Goal: Find specific page/section: Find specific page/section

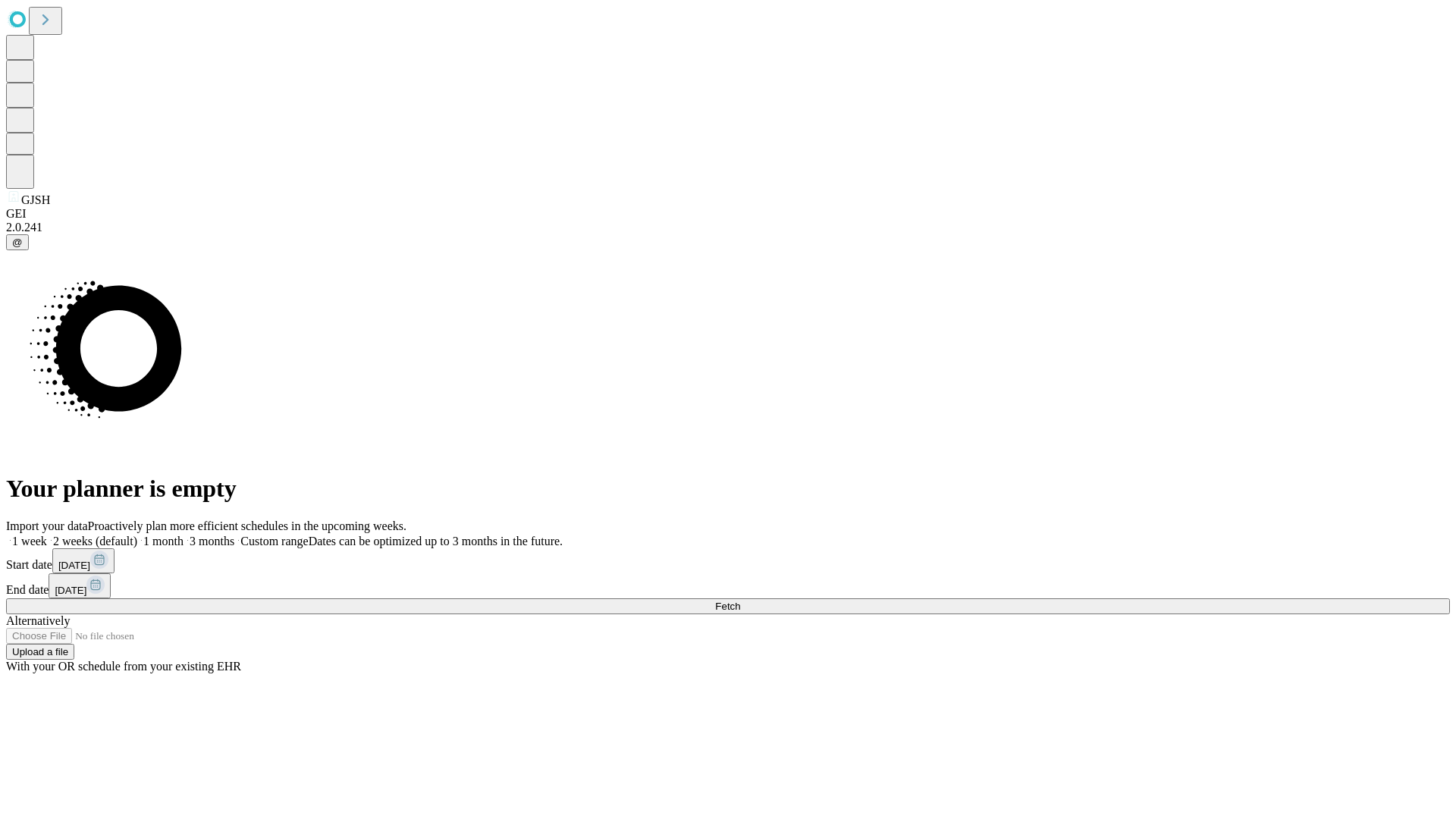
click at [740, 601] on span "Fetch" at bounding box center [727, 606] width 25 height 12
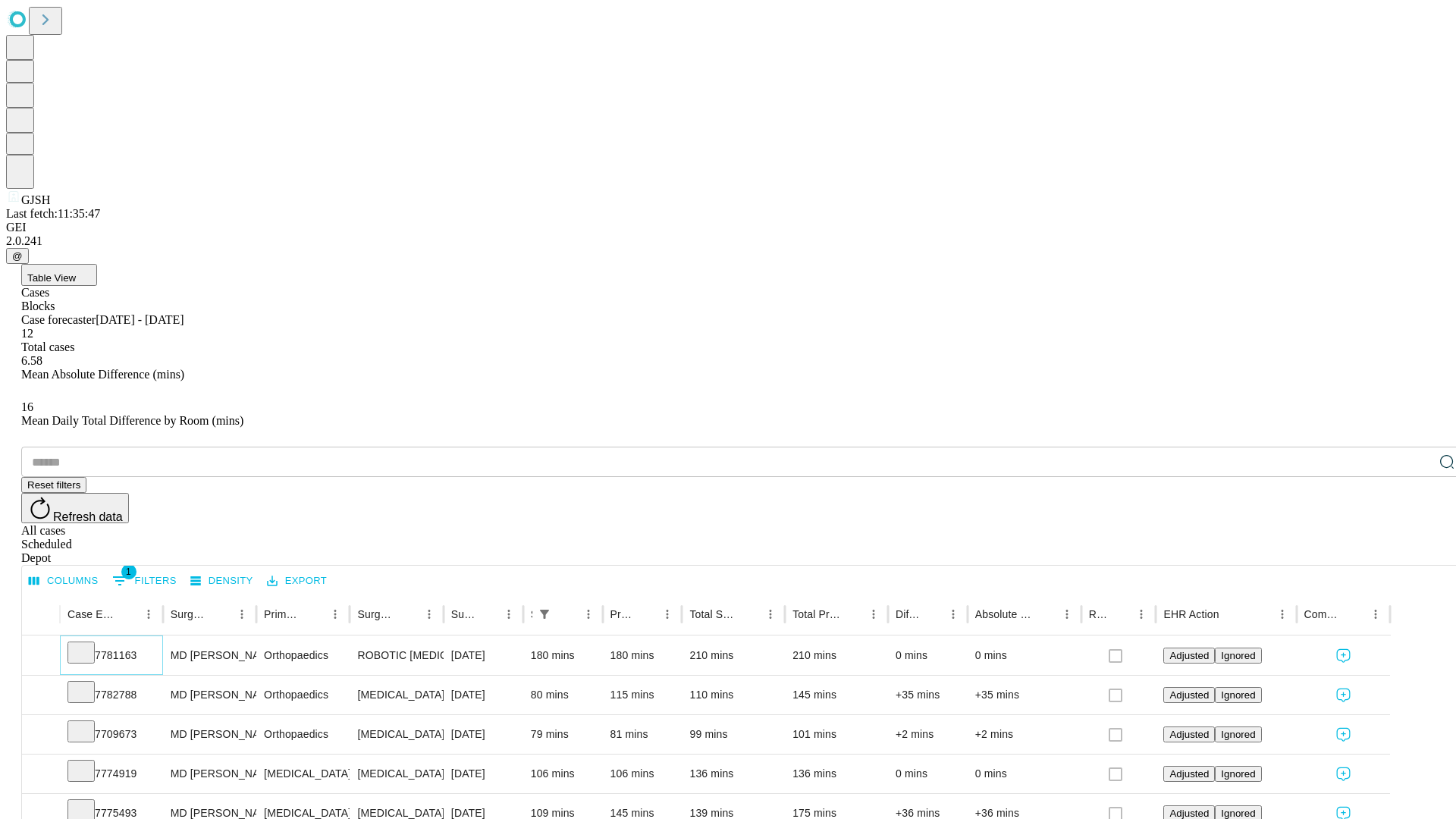
click at [89, 643] on icon at bounding box center [82, 651] width 16 height 16
